Goal: Find specific page/section: Find specific page/section

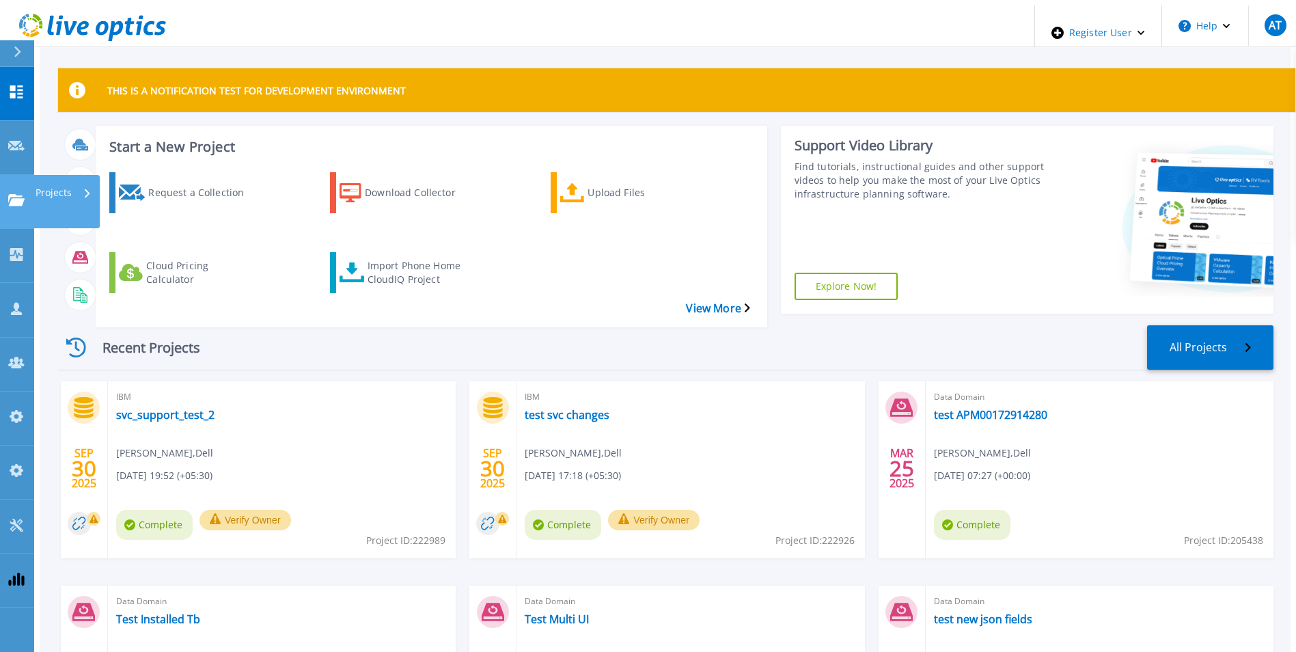
click at [11, 194] on icon at bounding box center [16, 200] width 16 height 12
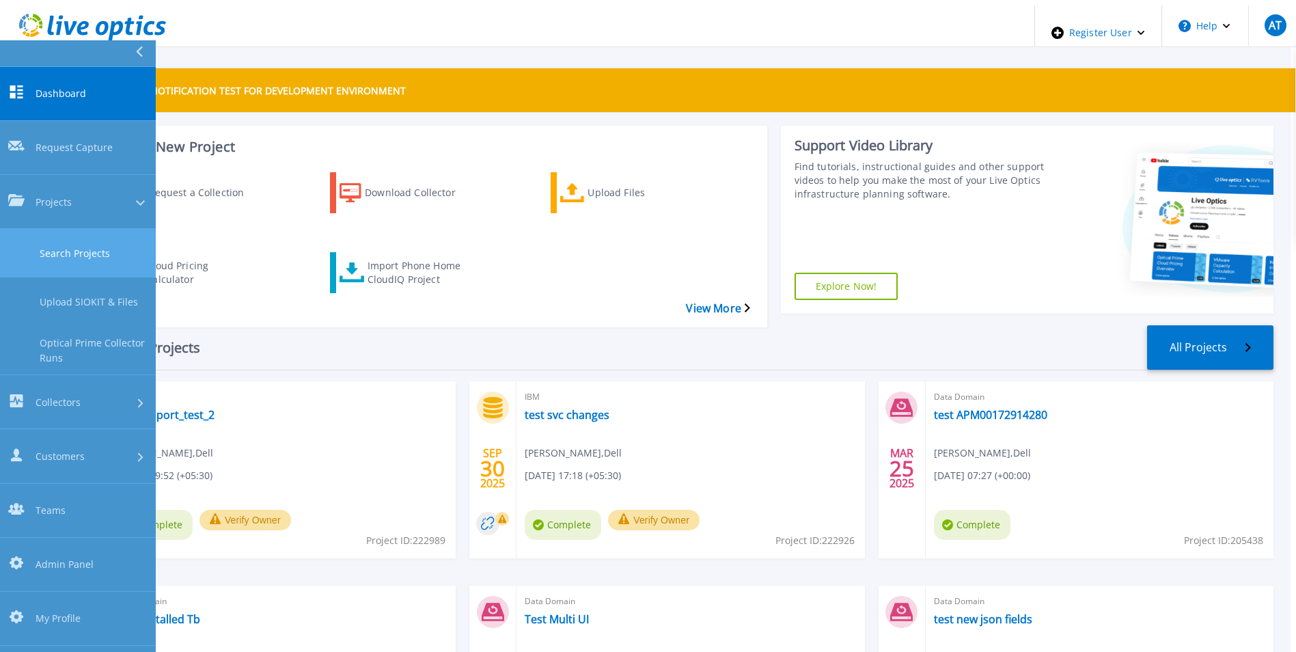
click at [31, 229] on link "Search Projects" at bounding box center [78, 253] width 156 height 49
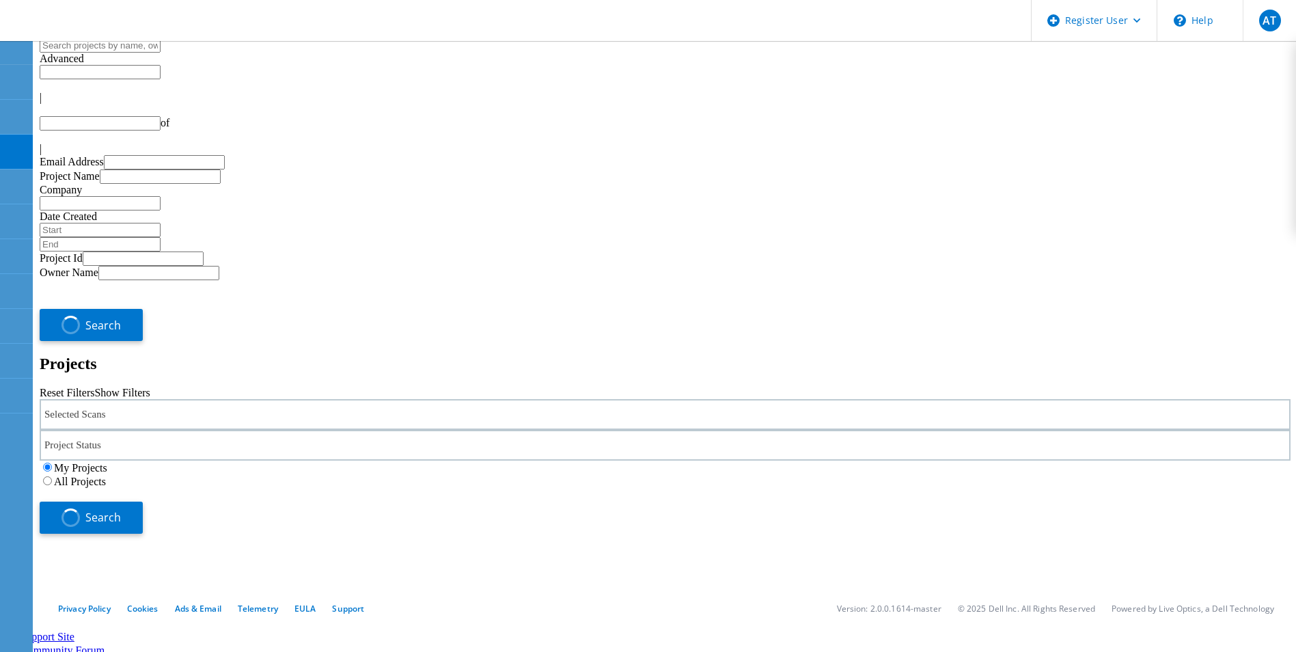
type input "1"
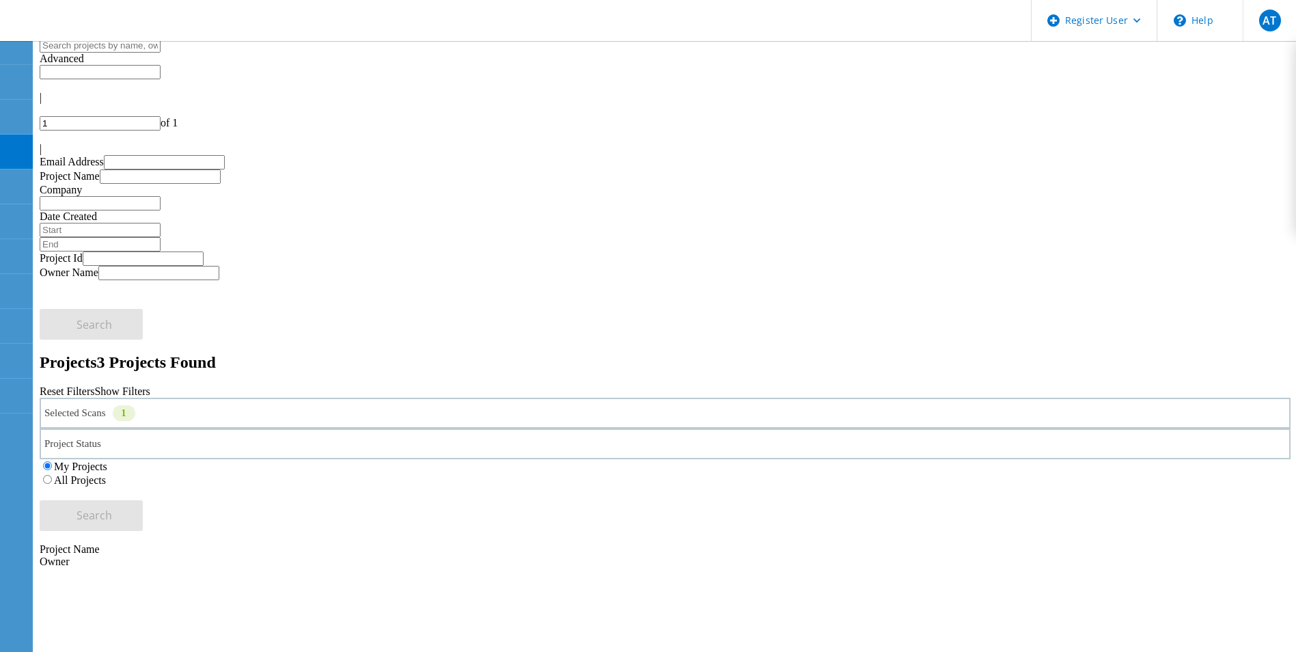
click at [106, 474] on label "All Projects" at bounding box center [80, 480] width 52 height 12
click at [52, 475] on input "All Projects" at bounding box center [47, 479] width 9 height 9
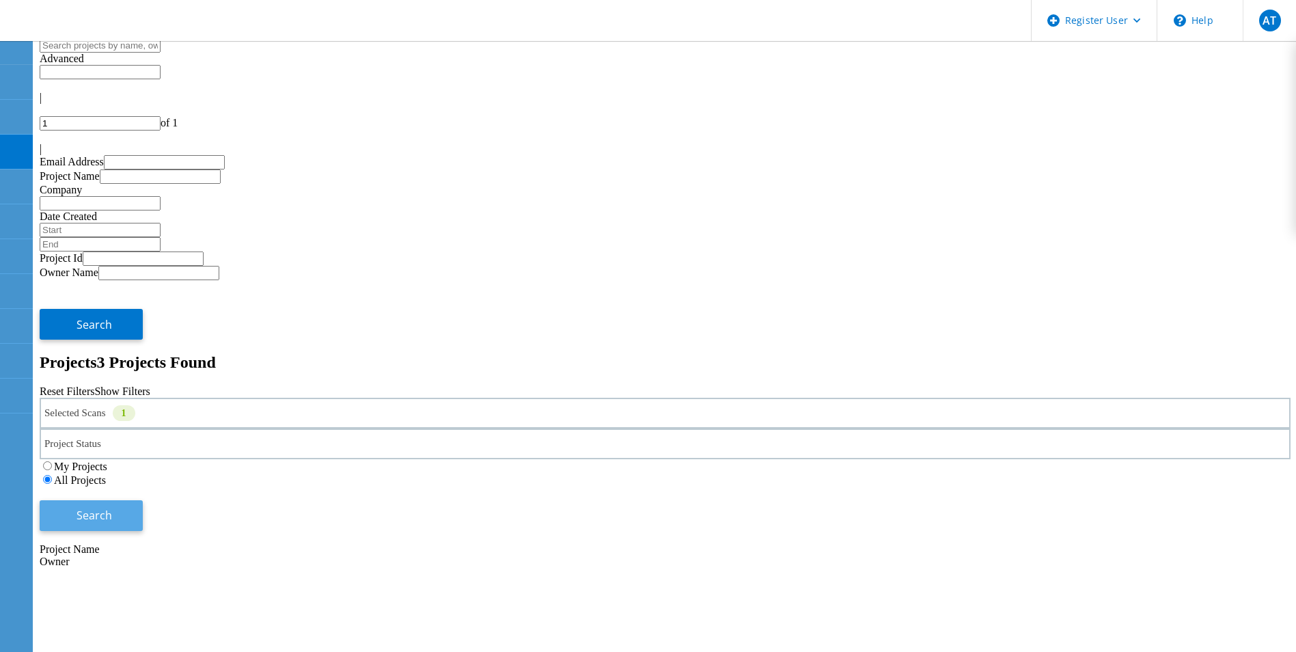
click at [143, 500] on button "Search" at bounding box center [91, 515] width 103 height 31
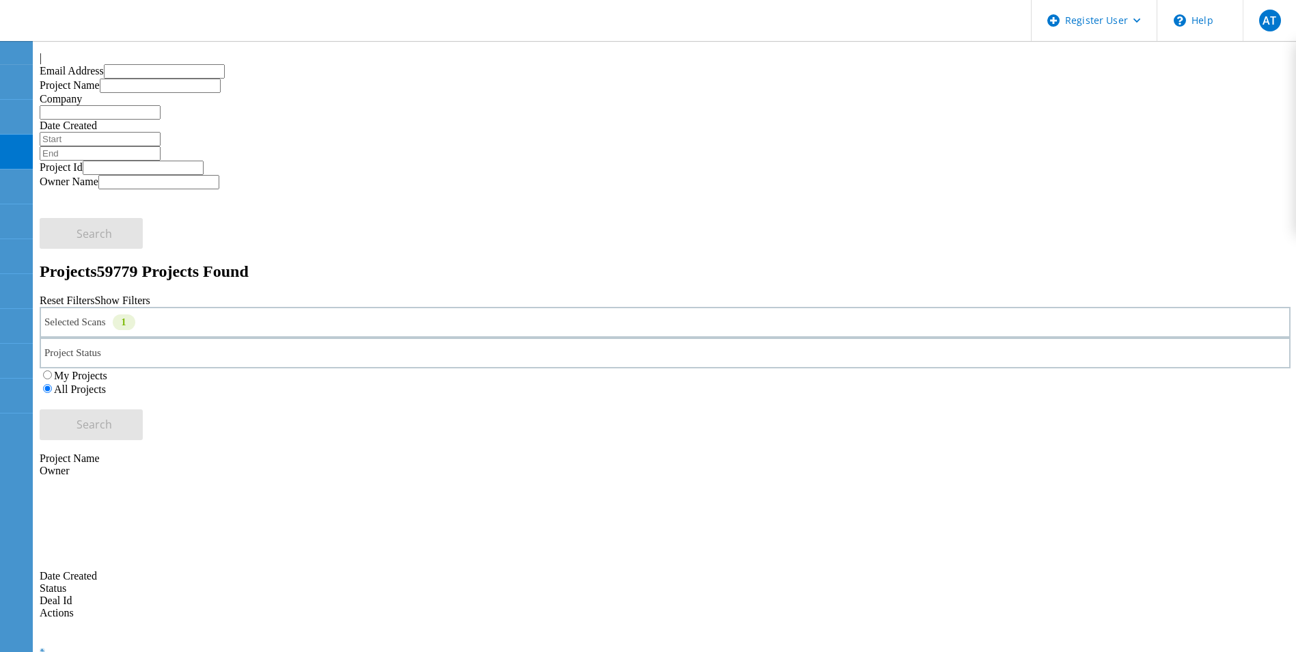
scroll to position [68, 0]
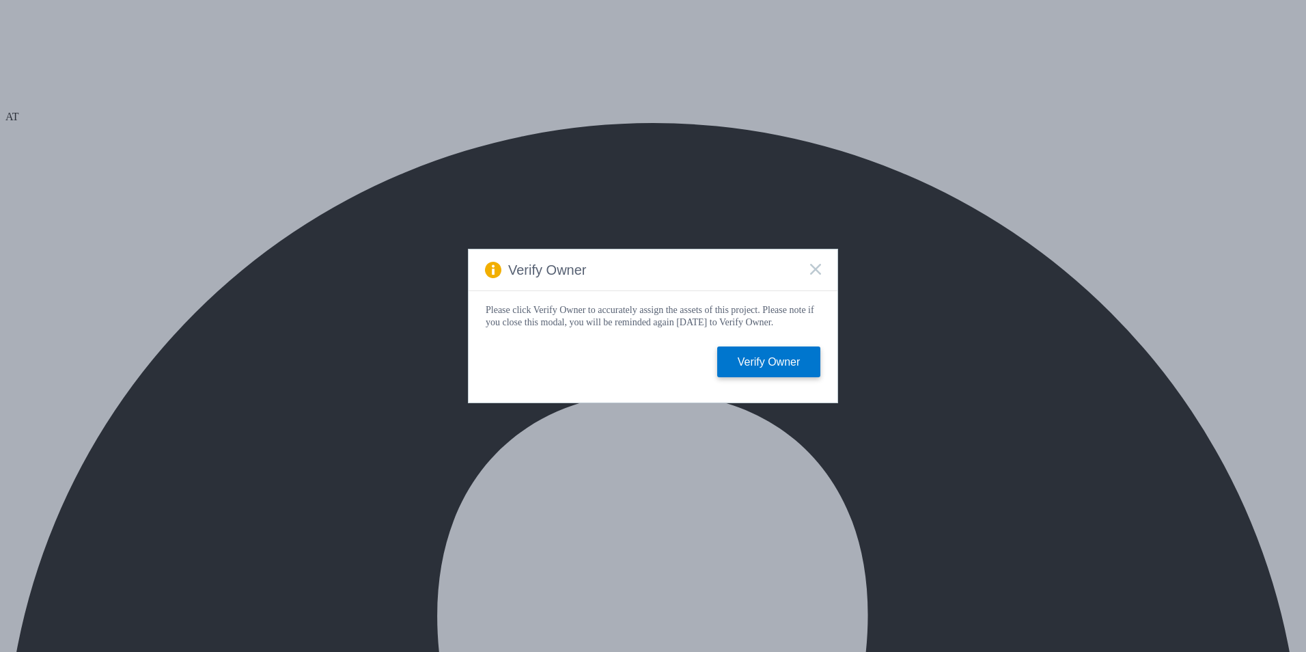
click at [820, 263] on rect at bounding box center [816, 269] width 12 height 12
